Goal: Task Accomplishment & Management: Complete application form

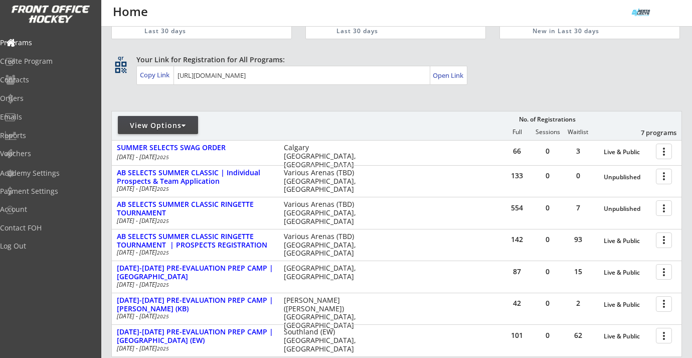
scroll to position [154, 0]
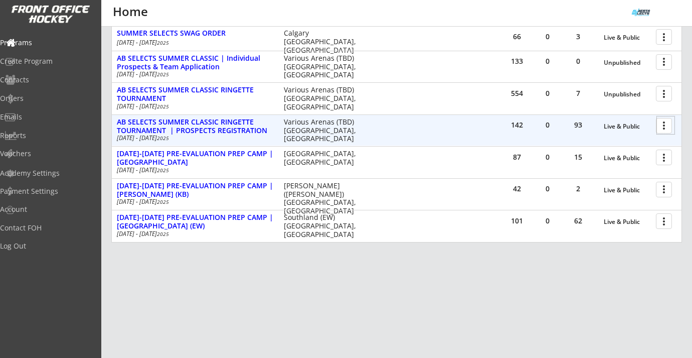
click at [662, 127] on div at bounding box center [666, 125] width 18 height 18
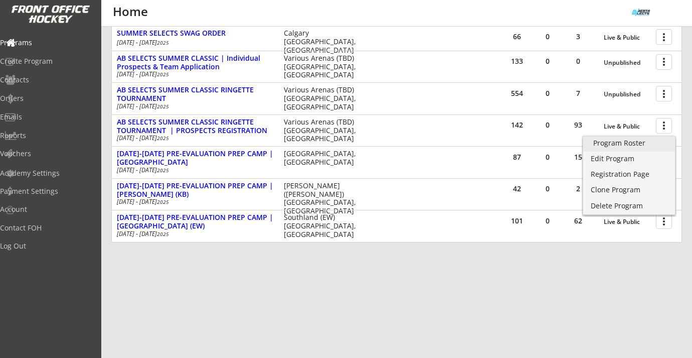
click at [640, 146] on div "Program Roster" at bounding box center [629, 142] width 72 height 7
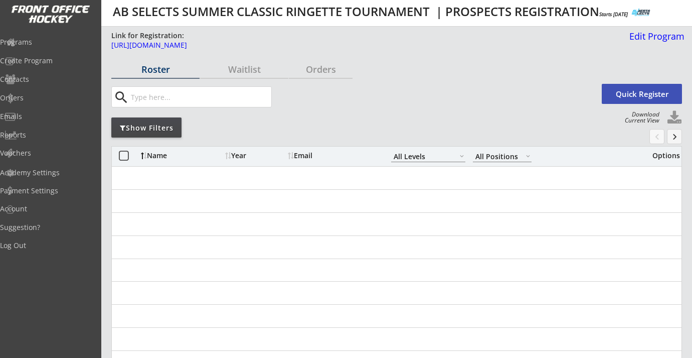
select select ""All Levels""
select select ""All Positions""
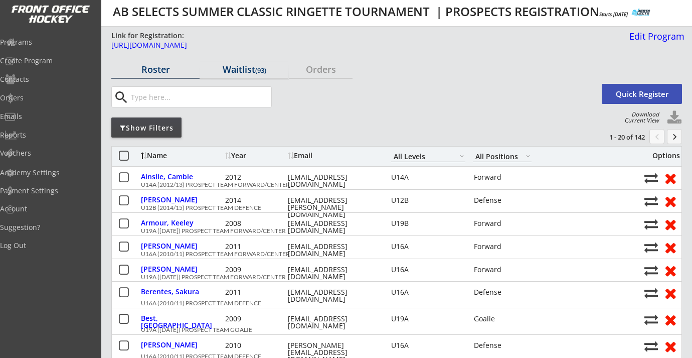
click at [233, 61] on div "Waitlist (93)" at bounding box center [244, 70] width 88 height 18
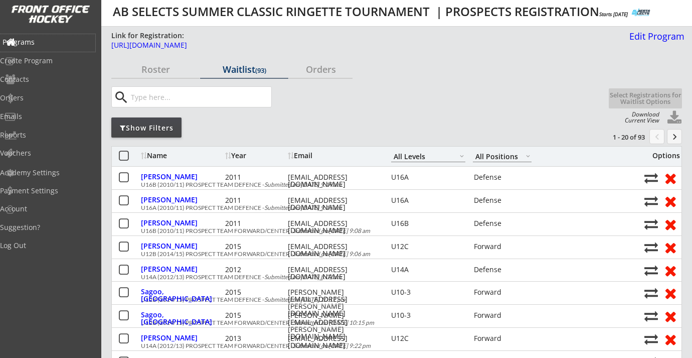
click at [52, 42] on div "Programs" at bounding box center [48, 42] width 90 height 7
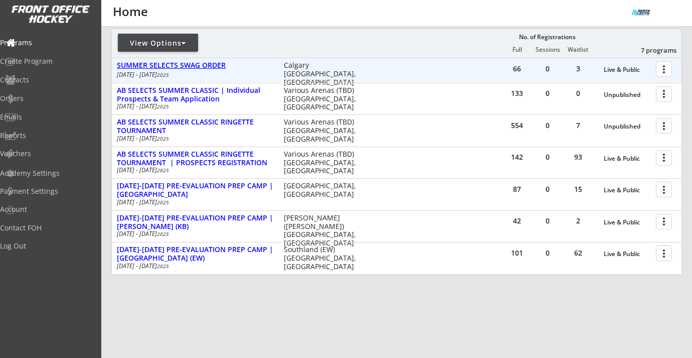
scroll to position [154, 0]
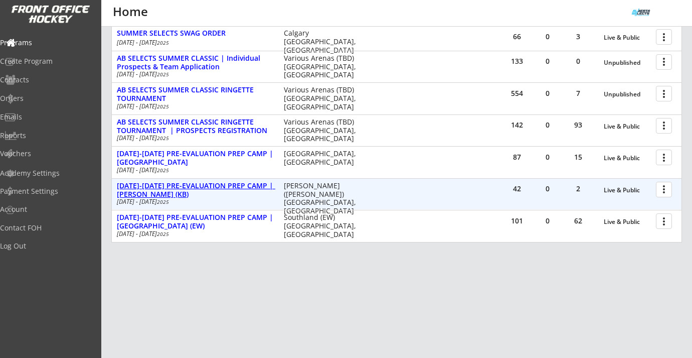
click at [211, 189] on div "[DATE]-[DATE] PRE-EVALUATION PREP CAMP | [PERSON_NAME] (KB)" at bounding box center [195, 190] width 156 height 17
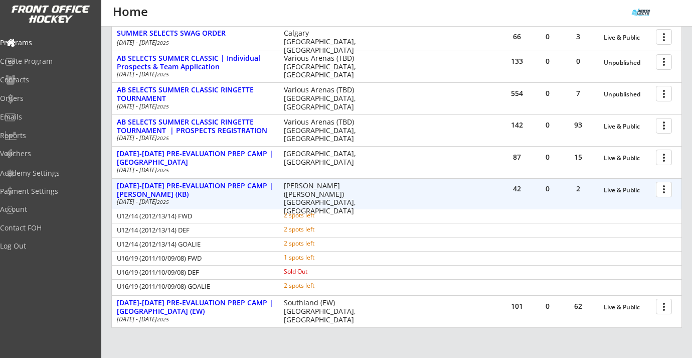
scroll to position [158, 0]
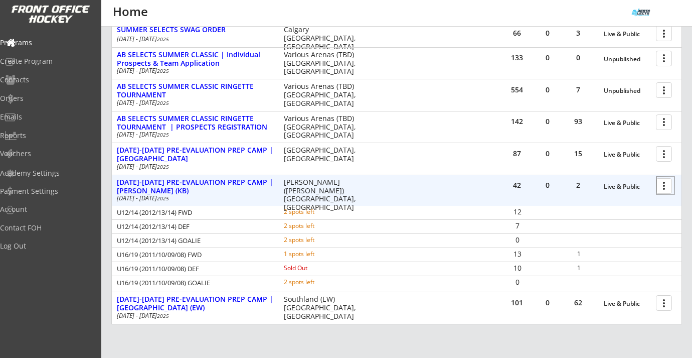
click at [657, 187] on div at bounding box center [666, 186] width 18 height 18
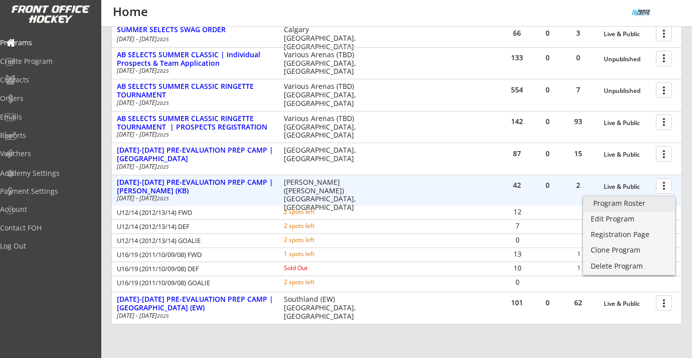
click at [652, 203] on div "Program Roster" at bounding box center [629, 203] width 72 height 7
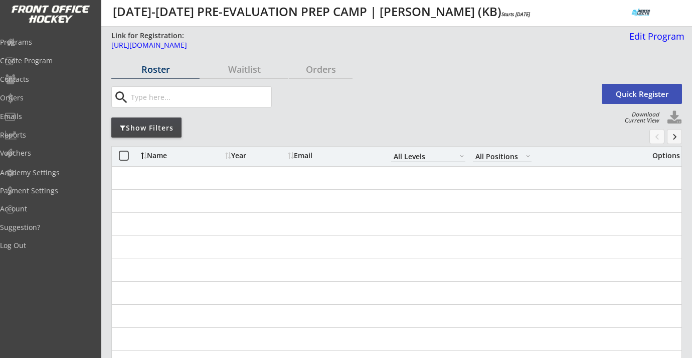
select select ""All Levels""
select select ""All Positions""
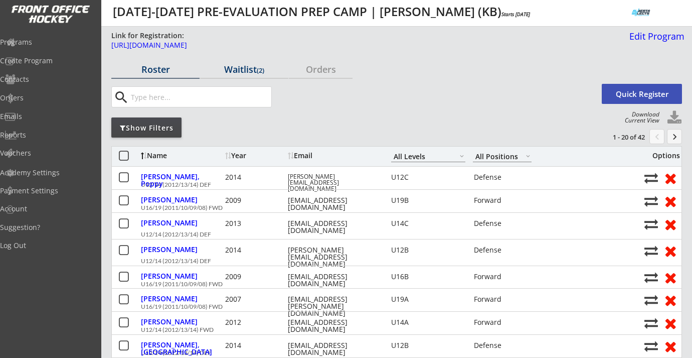
click at [238, 66] on div "Waitlist (2)" at bounding box center [244, 69] width 88 height 9
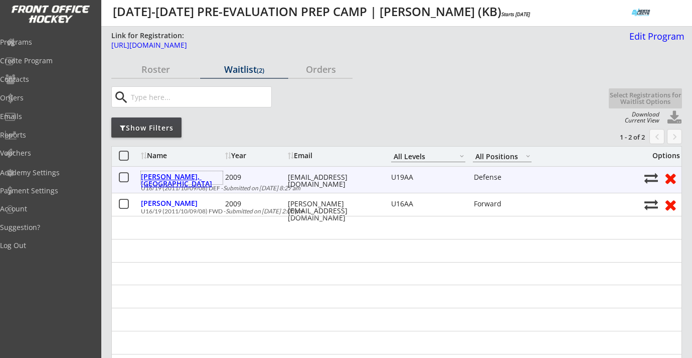
click at [194, 176] on div "[PERSON_NAME], [GEOGRAPHIC_DATA]" at bounding box center [182, 180] width 82 height 14
select select ""Defense""
select select ""U19AA""
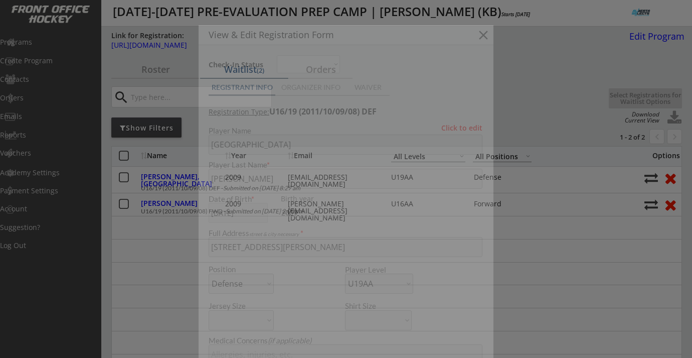
type input "[DEMOGRAPHIC_DATA]"
type input "Central Alberta Ringette Association (Sting)"
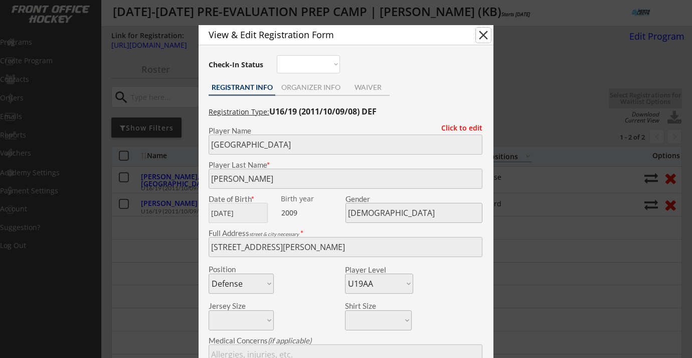
click at [481, 37] on button "close" at bounding box center [483, 35] width 15 height 15
select select ""PLACEHOLDER_1427118222253""
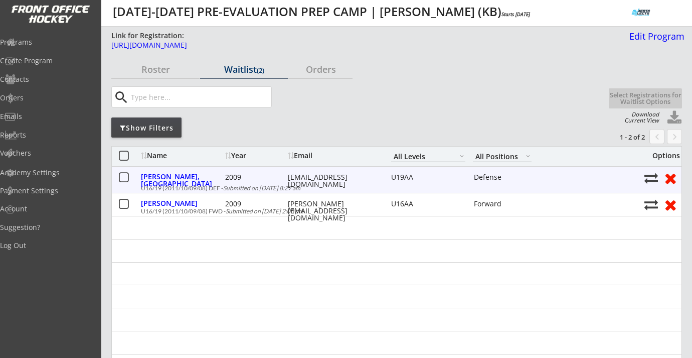
click at [125, 176] on button at bounding box center [123, 177] width 13 height 13
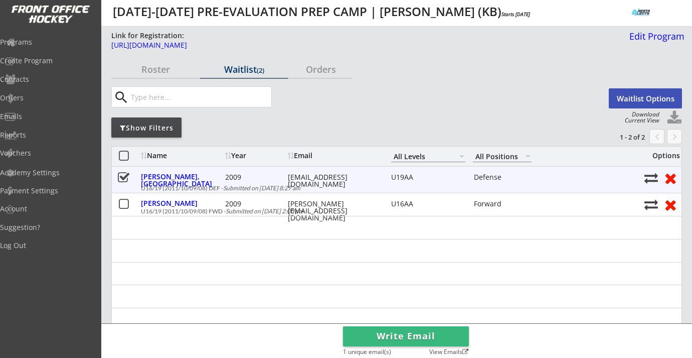
click at [125, 176] on button at bounding box center [123, 177] width 13 height 13
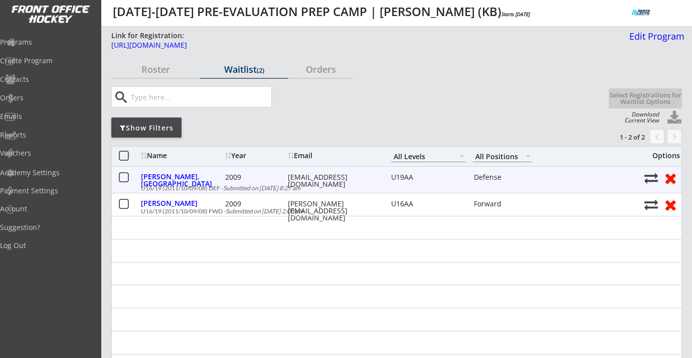
click at [123, 178] on button at bounding box center [123, 177] width 13 height 13
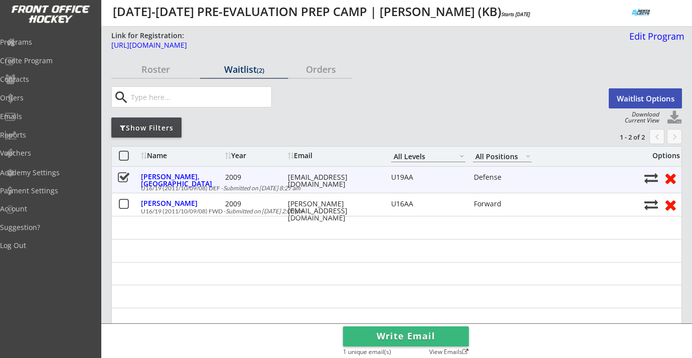
click at [123, 178] on button at bounding box center [123, 177] width 13 height 13
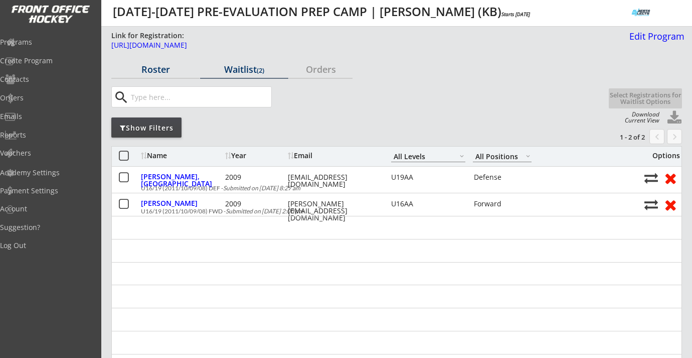
click at [154, 71] on div "Roster" at bounding box center [155, 69] width 88 height 9
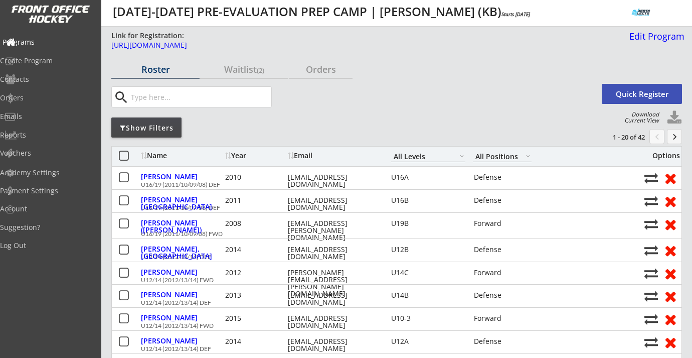
click at [51, 48] on div "Programs" at bounding box center [47, 43] width 95 height 18
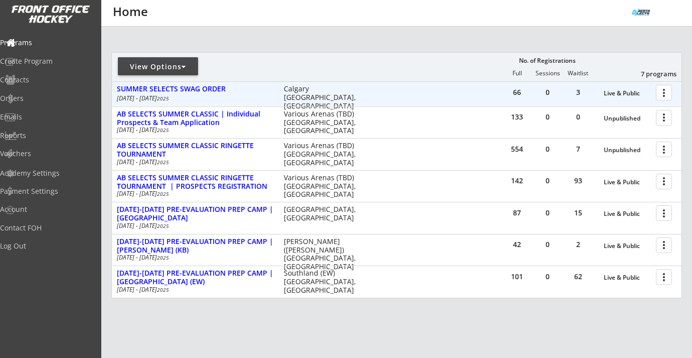
scroll to position [154, 0]
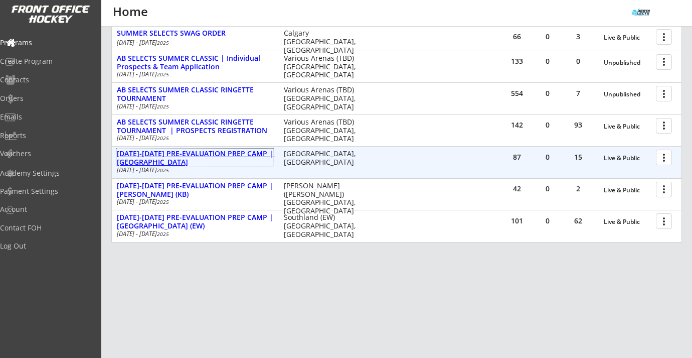
click at [195, 152] on div "[DATE]-[DATE] PRE-EVALUATION PREP CAMP | [GEOGRAPHIC_DATA]" at bounding box center [195, 157] width 156 height 17
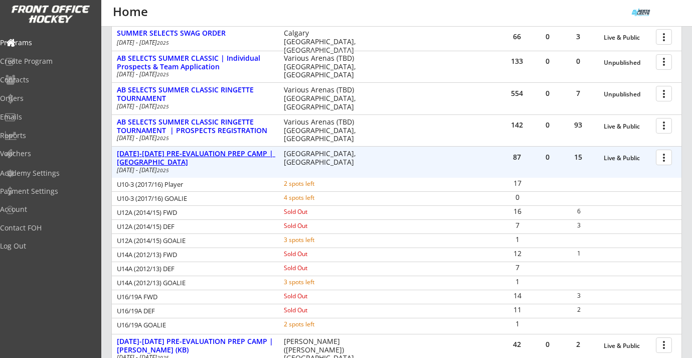
scroll to position [158, 0]
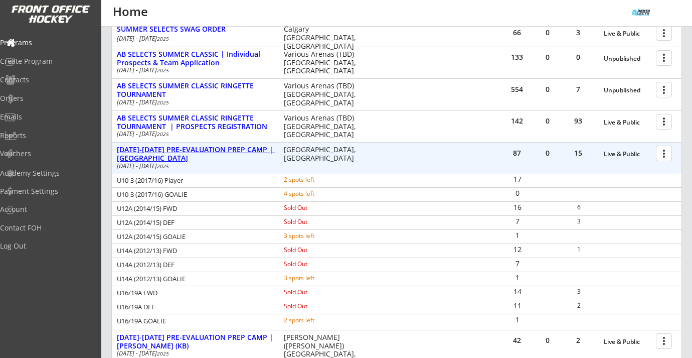
click at [227, 151] on div "[DATE]-[DATE] PRE-EVALUATION PREP CAMP | [GEOGRAPHIC_DATA]" at bounding box center [195, 153] width 156 height 17
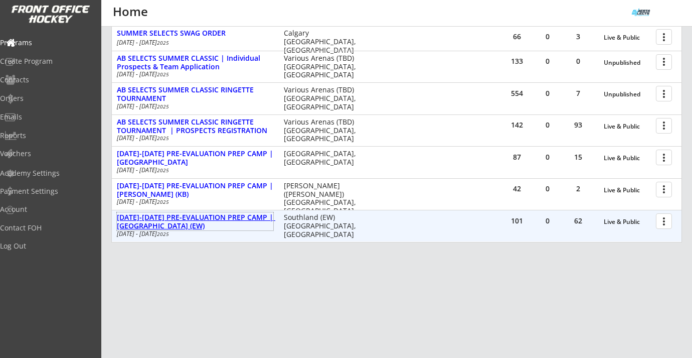
click at [227, 220] on div "AUG 25-28 PRE-EVALUATION PREP CAMP | Southland (EW)" at bounding box center [195, 221] width 156 height 17
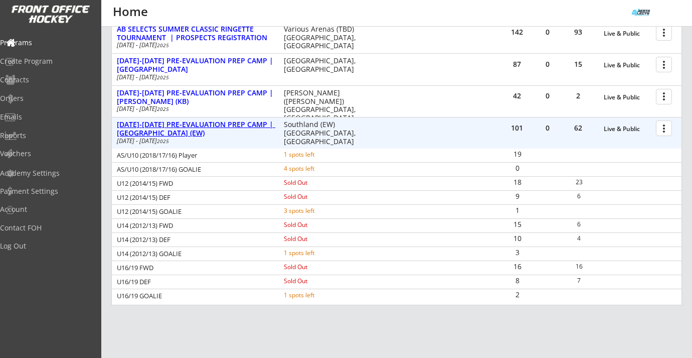
scroll to position [259, 0]
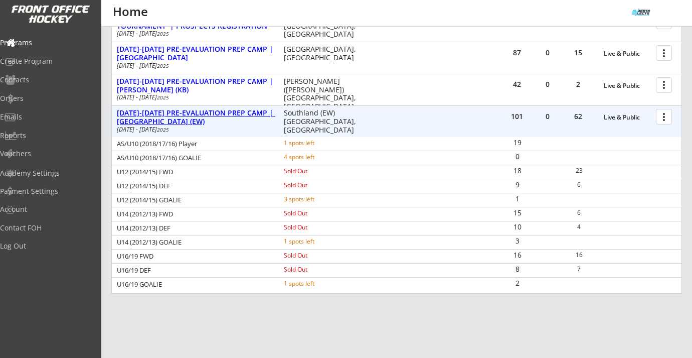
click at [212, 115] on div "AUG 25-28 PRE-EVALUATION PREP CAMP | Southland (EW)" at bounding box center [195, 117] width 156 height 17
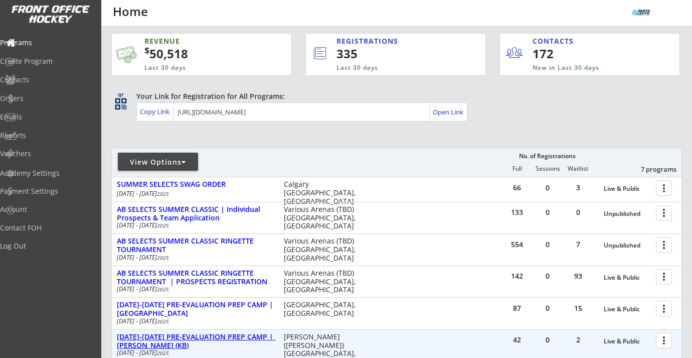
scroll to position [0, 0]
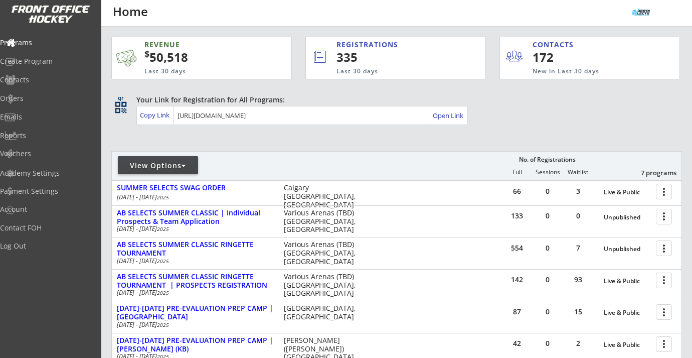
click at [541, 115] on div "Your Link for Registration for All Programs: Copy Link Open Link" at bounding box center [409, 110] width 546 height 30
click at [44, 41] on div "Programs" at bounding box center [48, 42] width 90 height 7
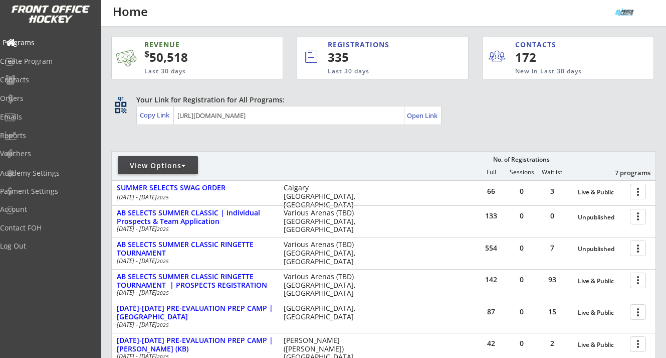
click at [41, 45] on div "Programs" at bounding box center [48, 42] width 90 height 7
click at [533, 107] on div "Your Link for Registration for All Programs: Copy Link Open Link" at bounding box center [396, 110] width 520 height 30
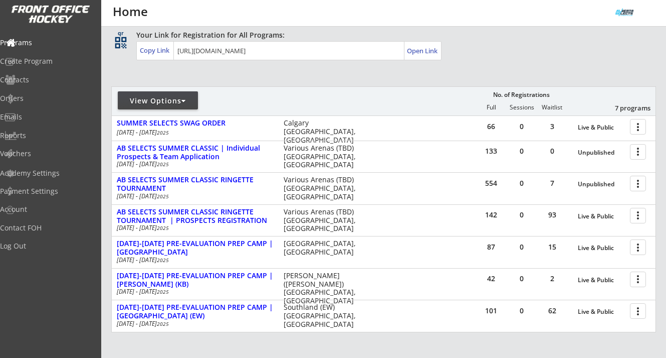
scroll to position [66, 0]
